Goal: Task Accomplishment & Management: Manage account settings

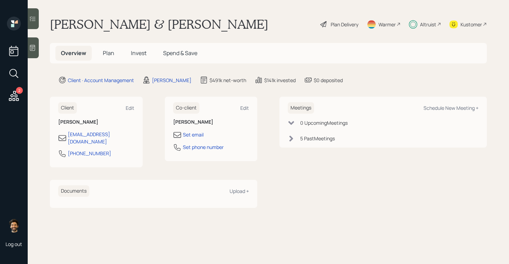
click at [136, 53] on span "Invest" at bounding box center [139, 53] width 16 height 8
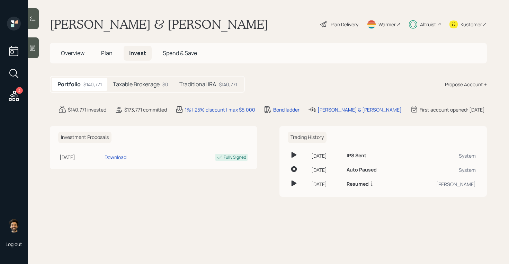
click at [135, 86] on h5 "Taxable Brokerage" at bounding box center [136, 84] width 47 height 7
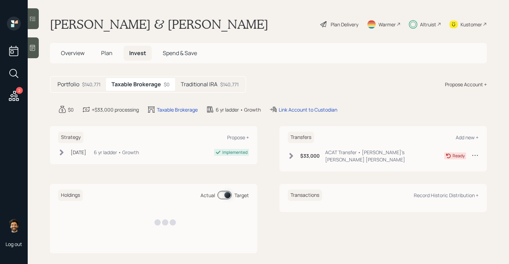
click at [215, 88] on div "Traditional IRA $140,771" at bounding box center [209, 84] width 69 height 13
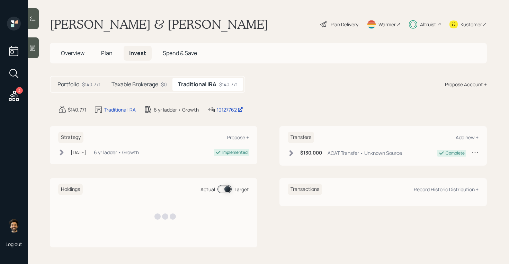
click at [147, 88] on div "Taxable Brokerage $0" at bounding box center [139, 84] width 66 height 13
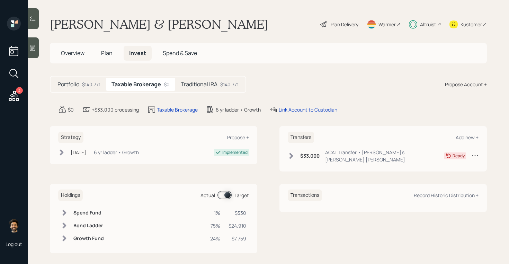
click at [108, 52] on span "Plan" at bounding box center [106, 53] width 11 height 8
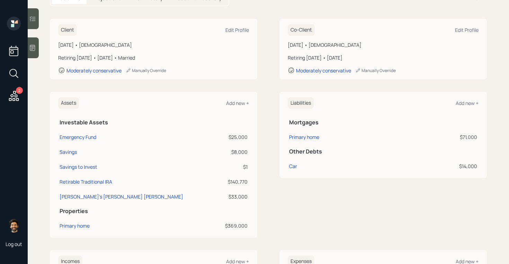
scroll to position [87, 0]
